Goal: Information Seeking & Learning: Check status

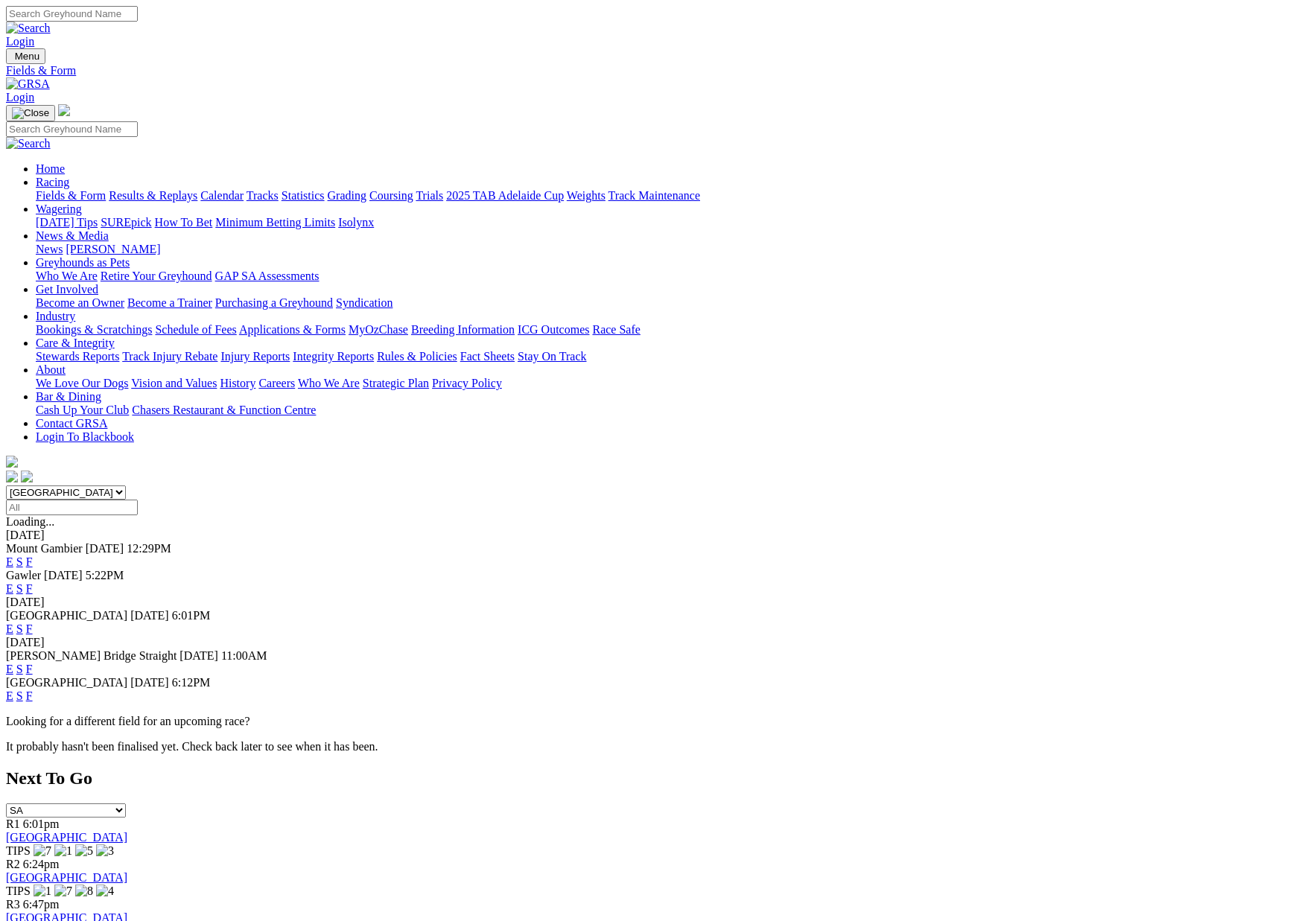
click at [33, 555] on link "F" at bounding box center [29, 561] width 7 height 13
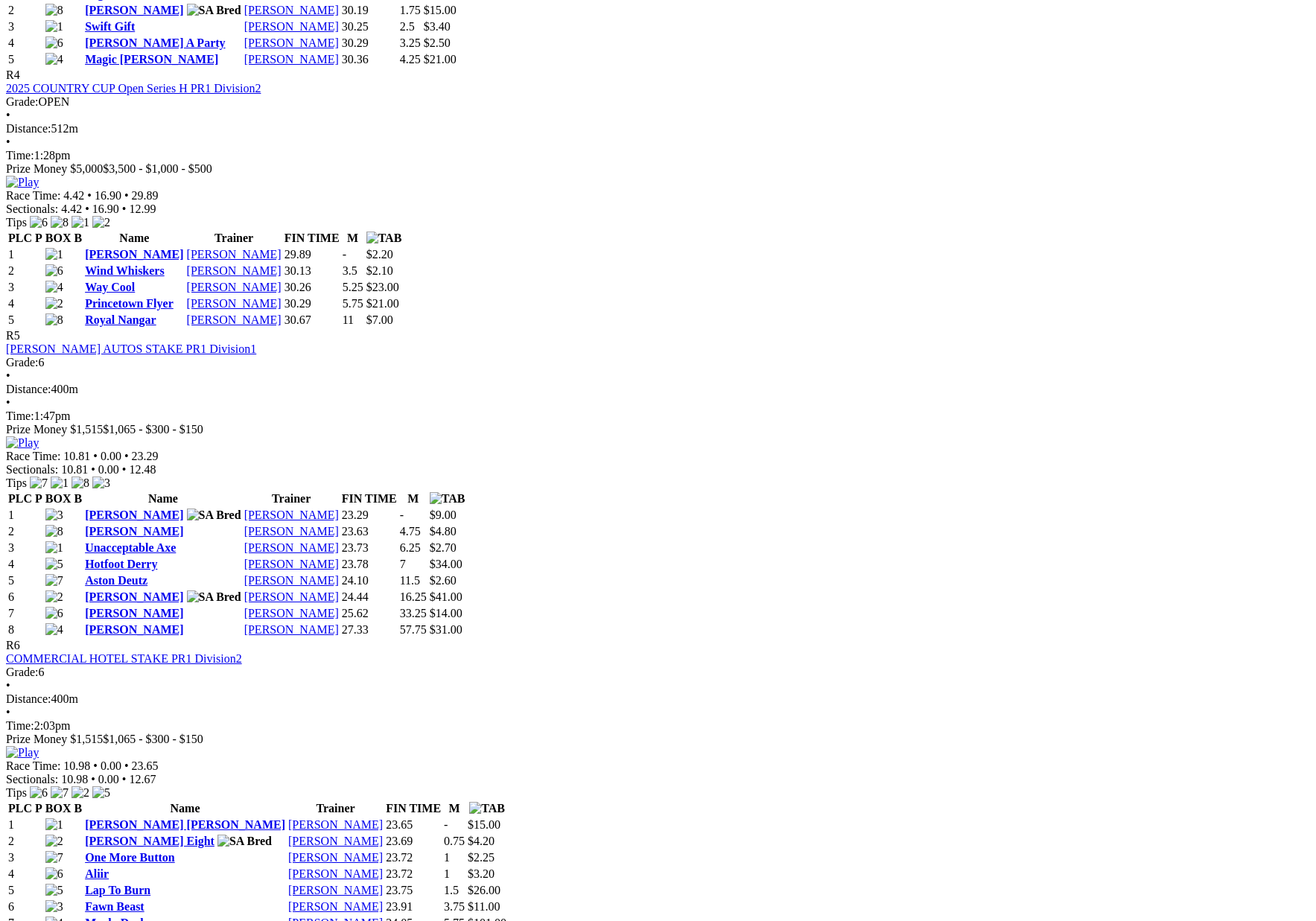
scroll to position [1553, 0]
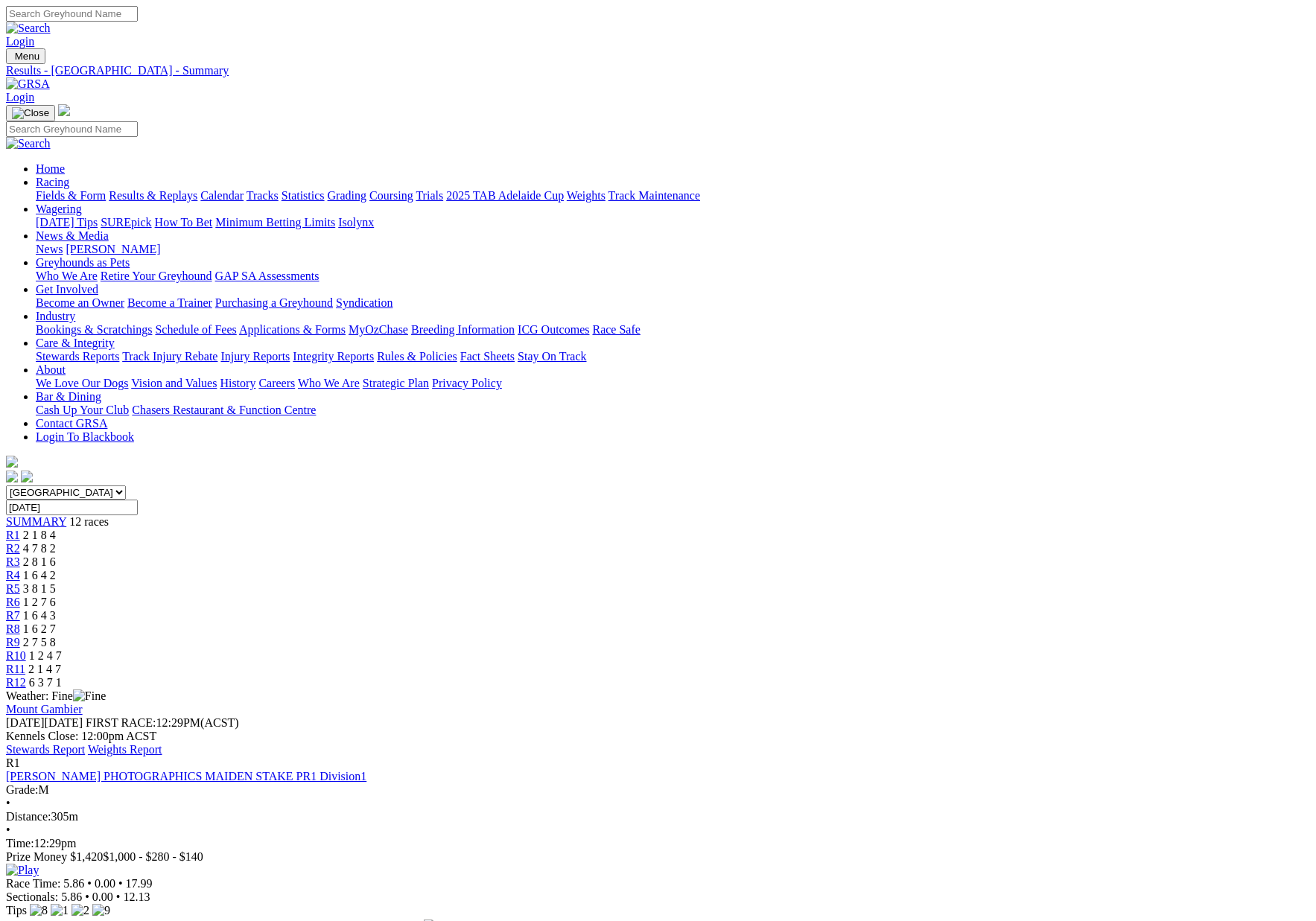
click at [85, 743] on link "Stewards Report" at bounding box center [45, 749] width 79 height 13
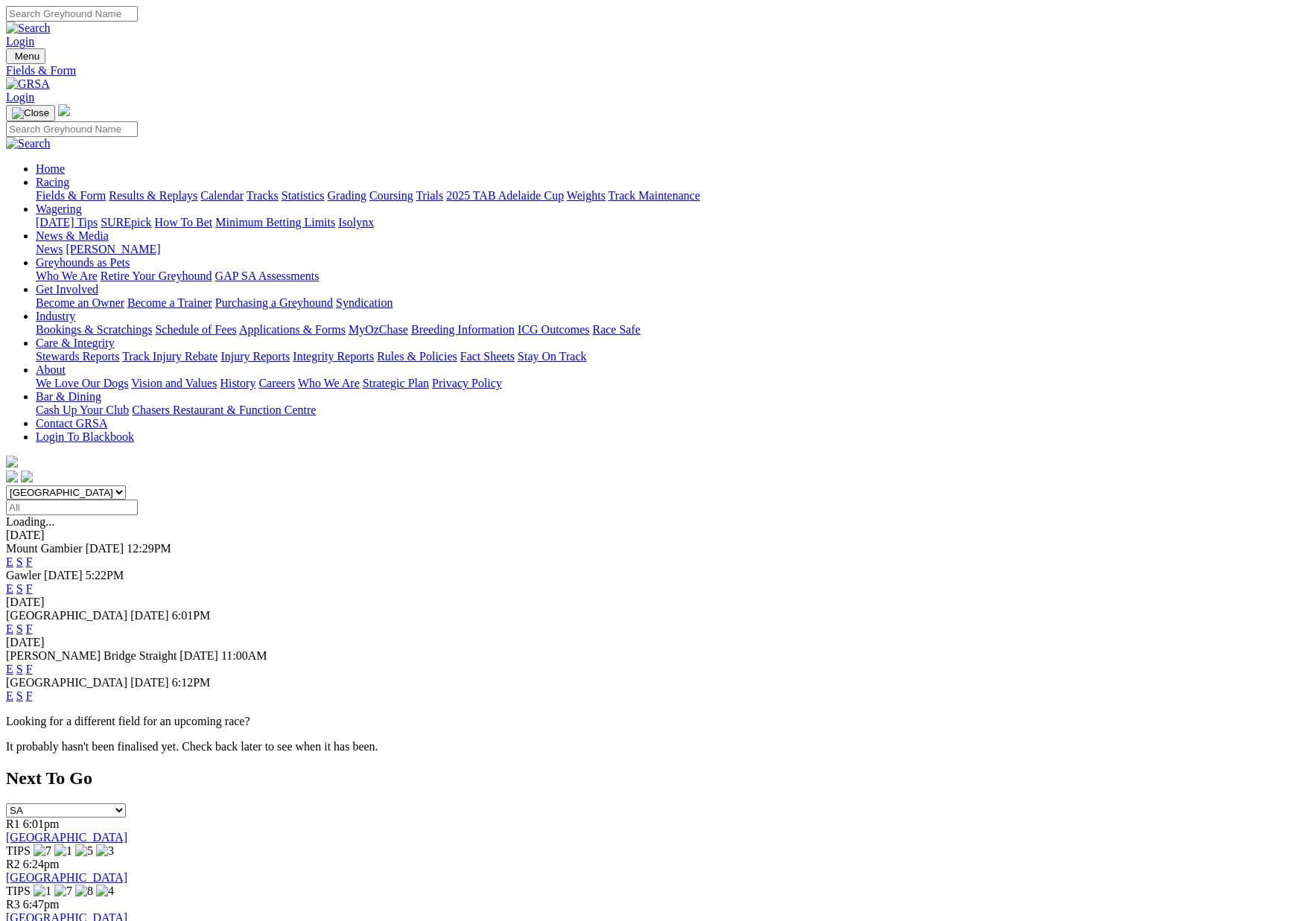
click at [33, 582] on link "F" at bounding box center [29, 588] width 7 height 13
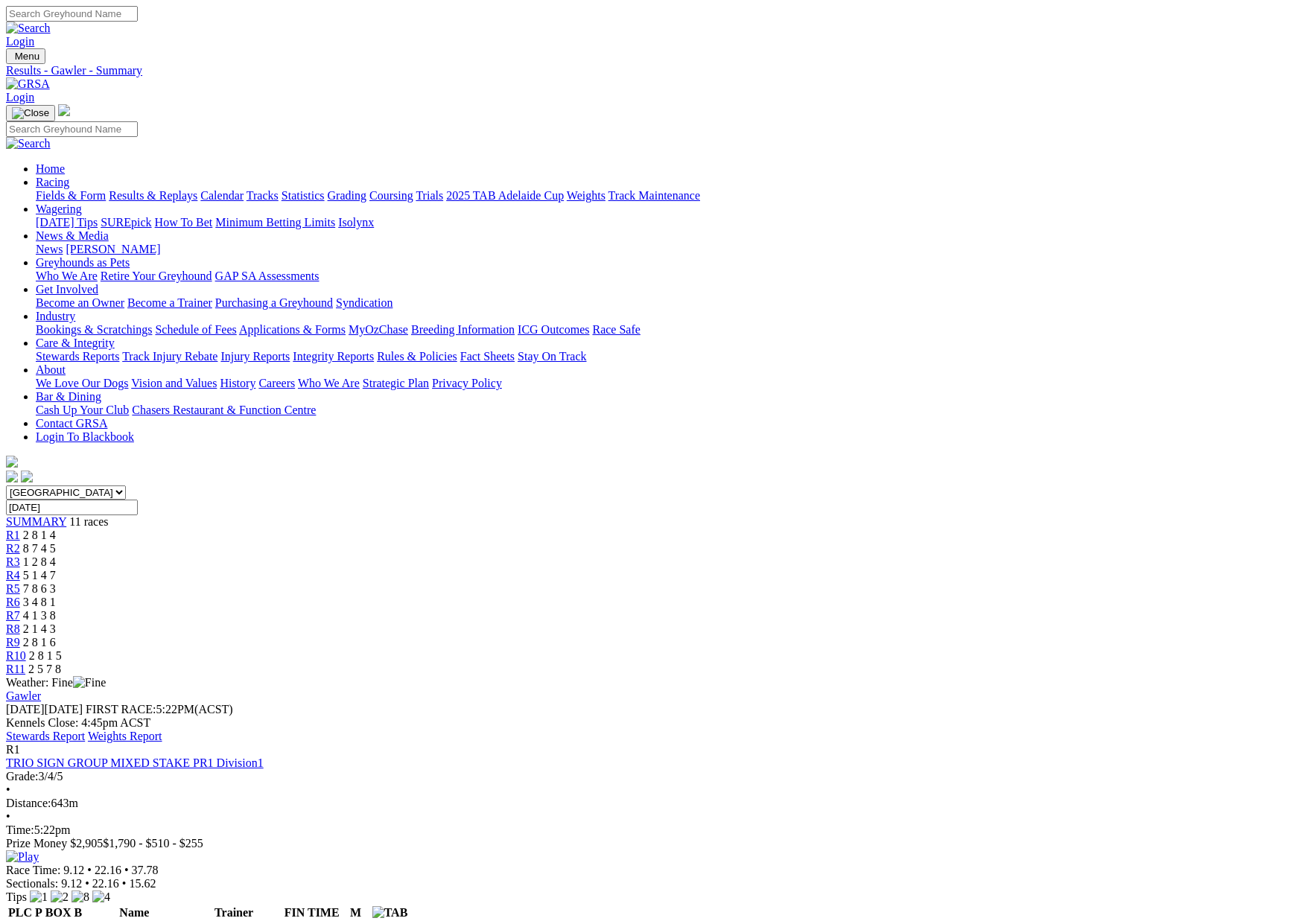
click at [85, 729] on link "Stewards Report" at bounding box center [45, 735] width 79 height 13
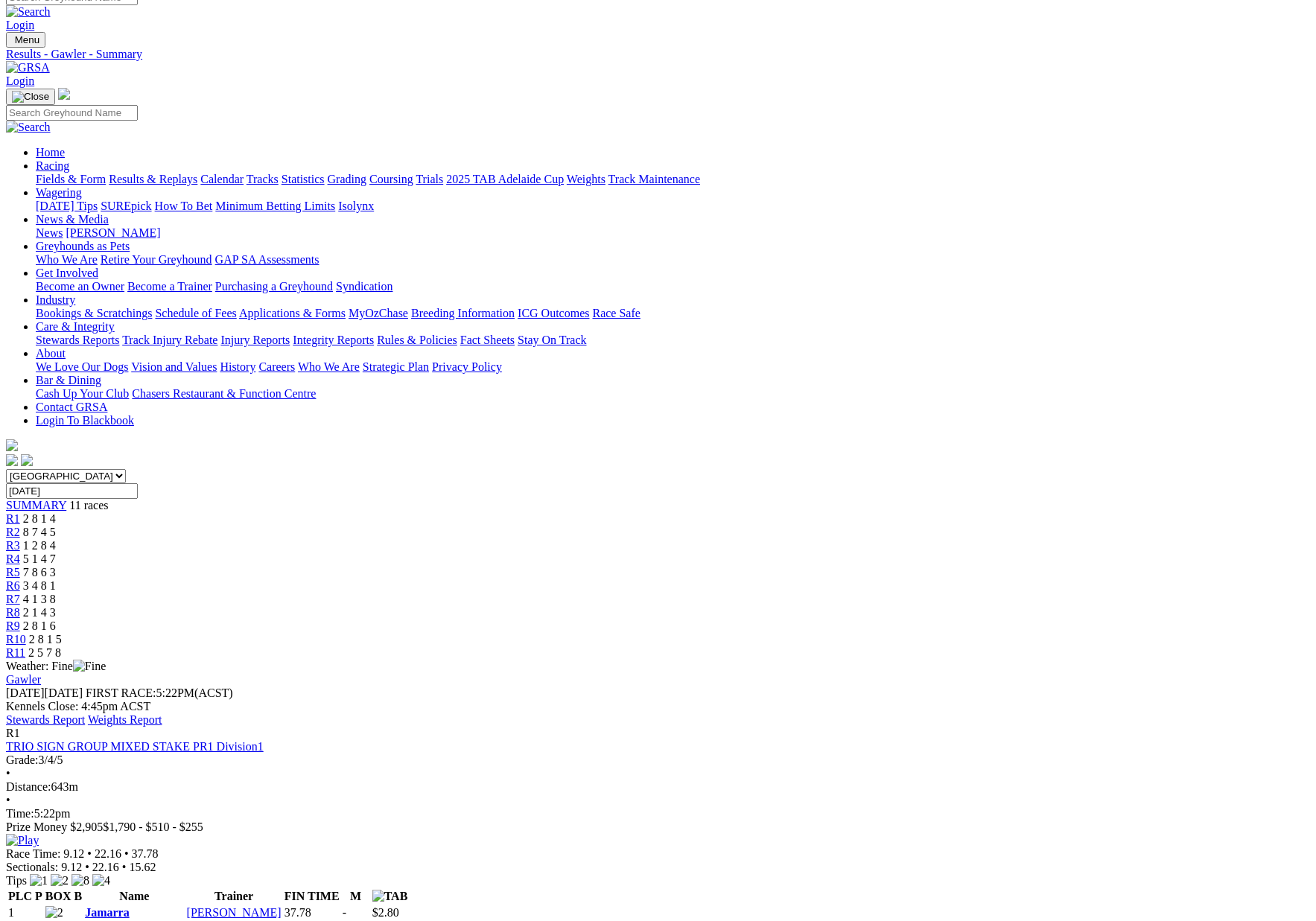
scroll to position [18, 0]
